Goal: Transaction & Acquisition: Purchase product/service

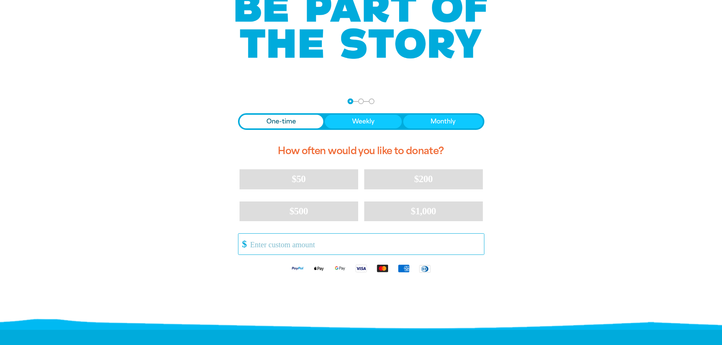
click at [323, 244] on input "Other Amount" at bounding box center [364, 244] width 239 height 21
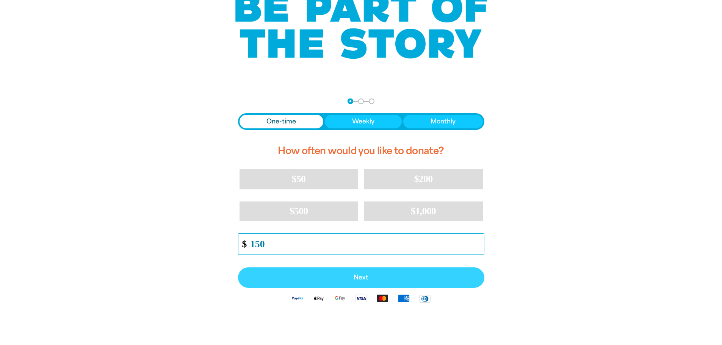
type input "150"
click at [328, 280] on span "Next" at bounding box center [361, 278] width 230 height 6
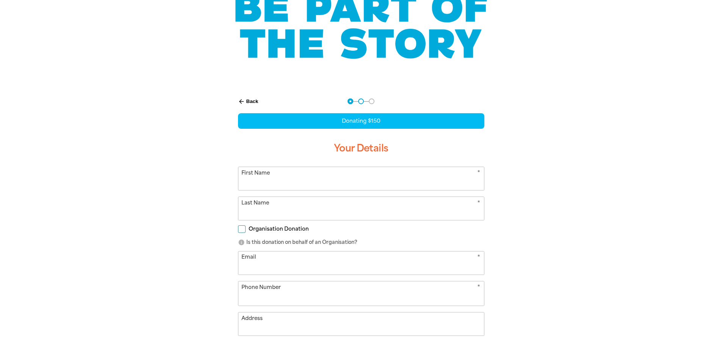
select select "AU"
click at [306, 186] on input "First Name" at bounding box center [361, 178] width 246 height 23
type input "[PERSON_NAME]"
click at [281, 215] on input "Mc" at bounding box center [361, 208] width 246 height 23
type input "[PERSON_NAME]"
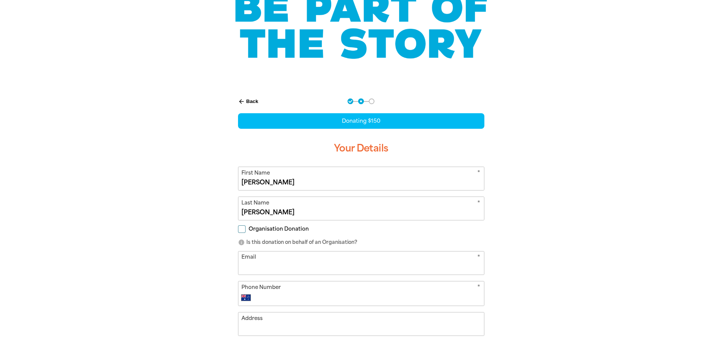
click at [287, 260] on input "Email" at bounding box center [361, 263] width 246 height 23
type input "[PERSON_NAME][EMAIL_ADDRESS][PERSON_NAME][DOMAIN_NAME]"
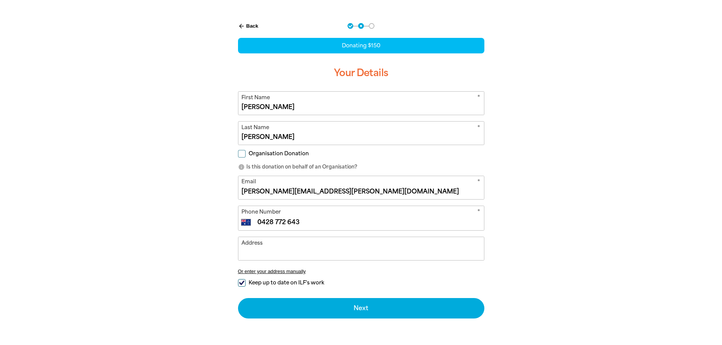
scroll to position [152, 0]
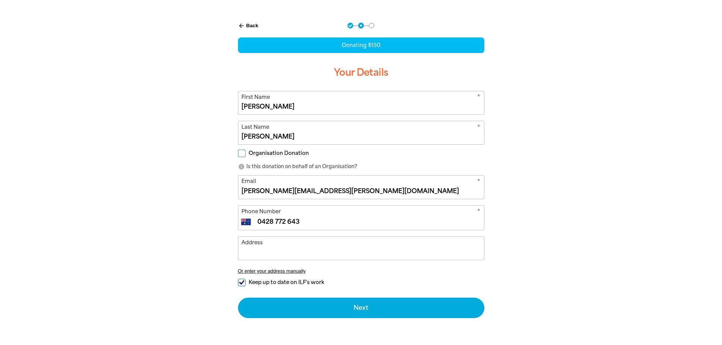
type input "0428 772 643"
click at [246, 286] on label "Keep up to date on ILF's work" at bounding box center [281, 283] width 86 height 8
click at [246, 286] on input "Keep up to date on ILF's work" at bounding box center [242, 283] width 8 height 8
checkbox input "false"
click at [270, 257] on input "Address" at bounding box center [361, 248] width 246 height 23
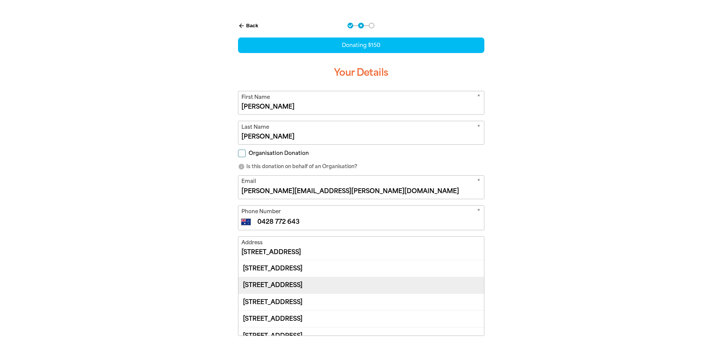
click at [332, 280] on div "[STREET_ADDRESS]" at bounding box center [361, 285] width 246 height 17
type input "[STREET_ADDRESS]"
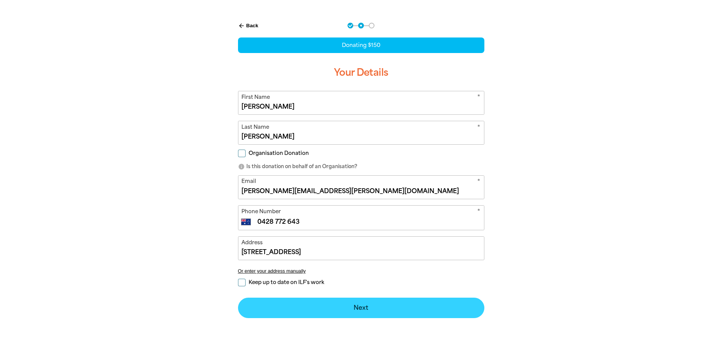
click at [432, 301] on button "Next chevron_right" at bounding box center [361, 308] width 246 height 20
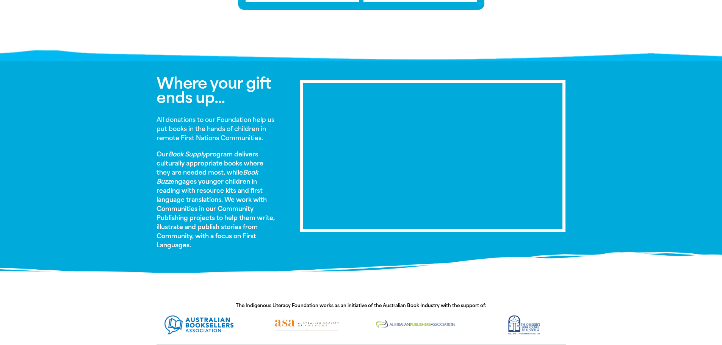
scroll to position [481, 0]
